Goal: Information Seeking & Learning: Learn about a topic

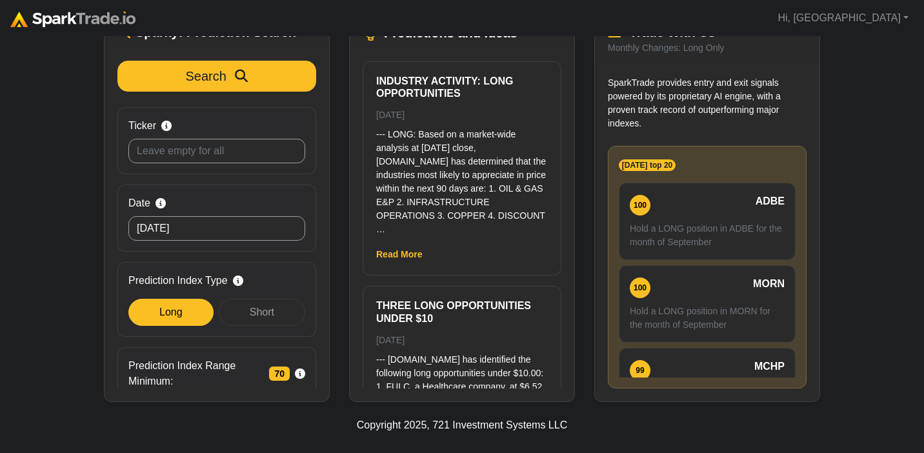
scroll to position [117, 0]
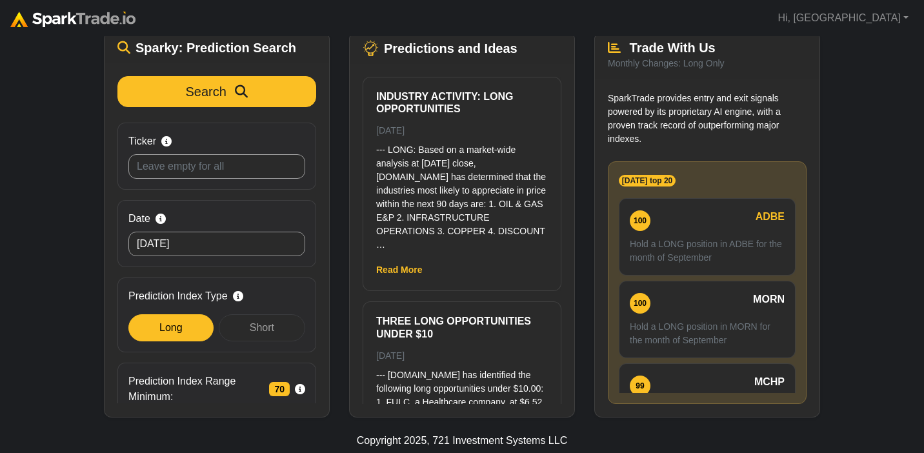
click at [768, 209] on span "ADBE" at bounding box center [770, 216] width 29 height 15
click at [668, 216] on div "100 ADBE Hold a LONG position in ADBE for the month of September" at bounding box center [708, 237] width 176 height 76
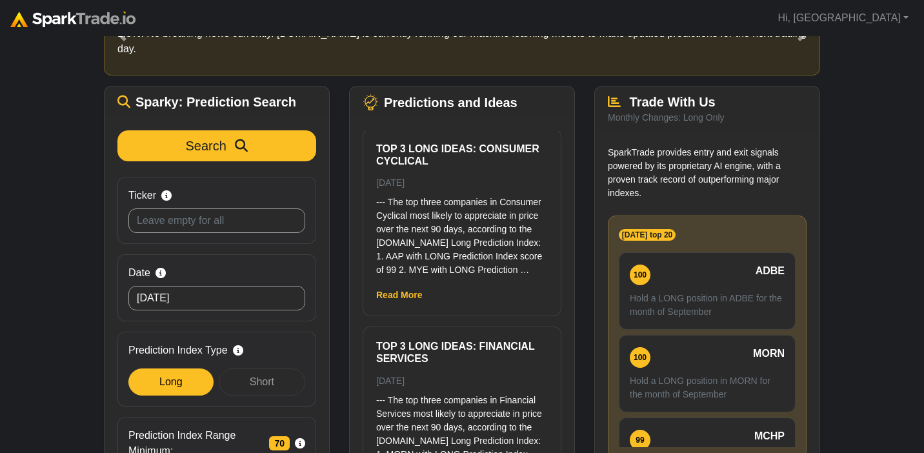
scroll to position [0, 0]
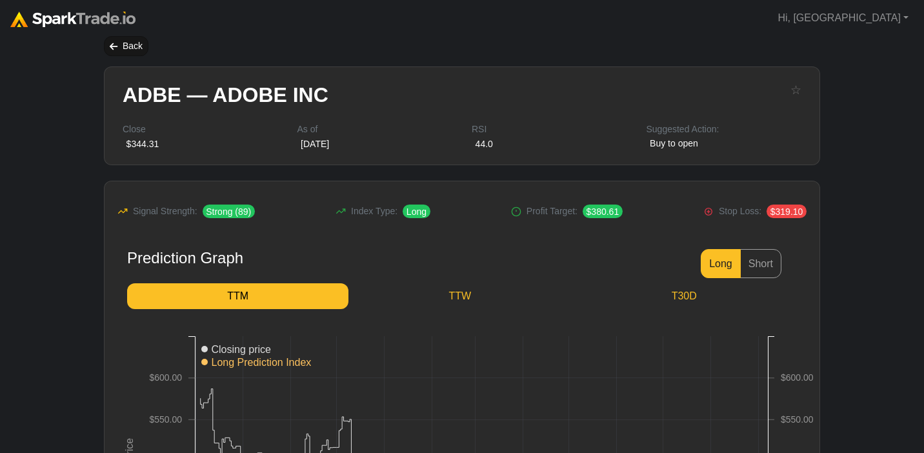
click at [134, 48] on div "Back" at bounding box center [126, 46] width 45 height 20
